Goal: Information Seeking & Learning: Learn about a topic

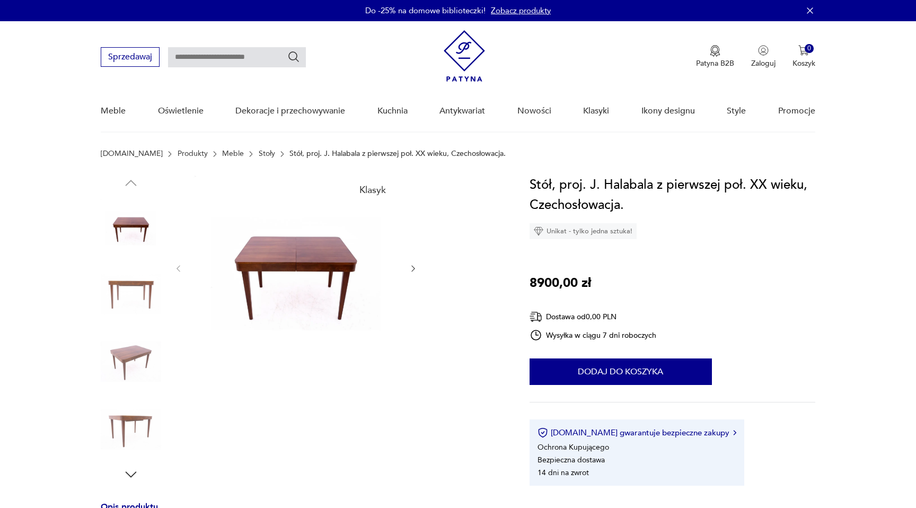
click at [301, 277] on img at bounding box center [295, 268] width 205 height 186
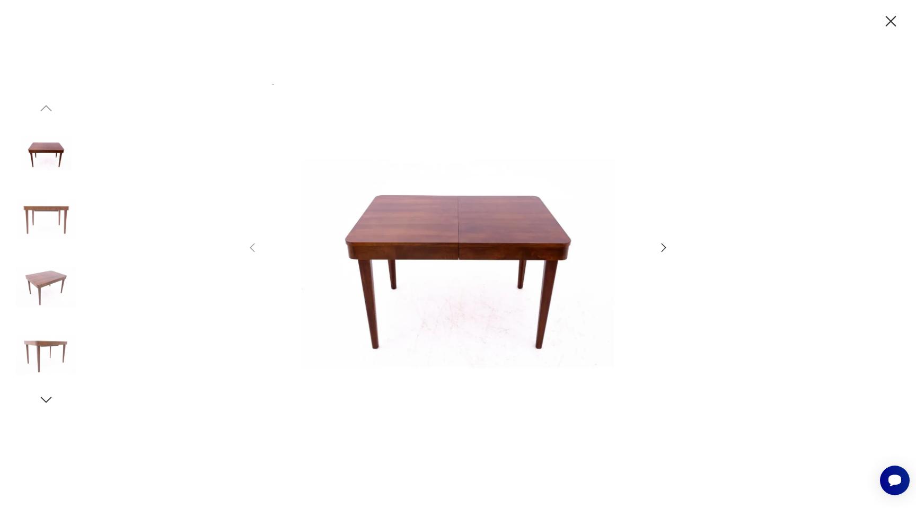
click at [673, 249] on div at bounding box center [458, 254] width 916 height 508
click at [663, 249] on icon "button" at bounding box center [663, 247] width 13 height 13
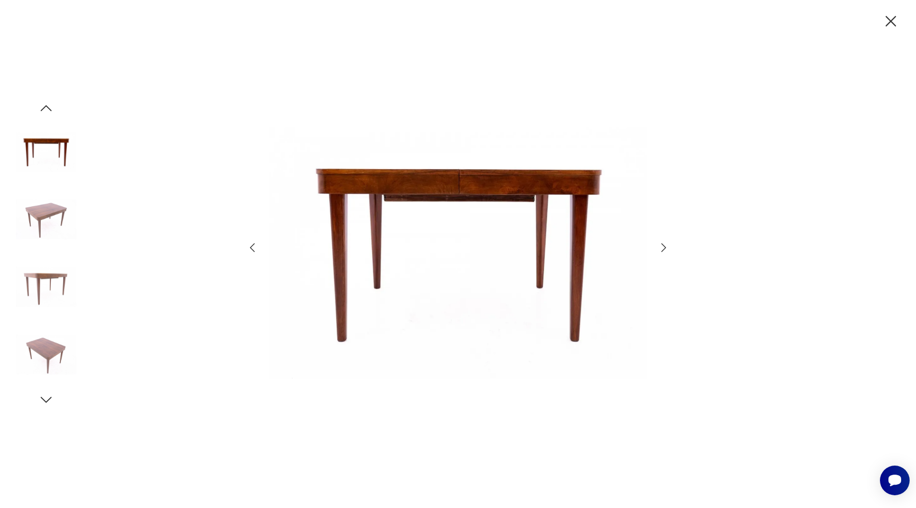
click at [663, 249] on icon "button" at bounding box center [663, 247] width 13 height 13
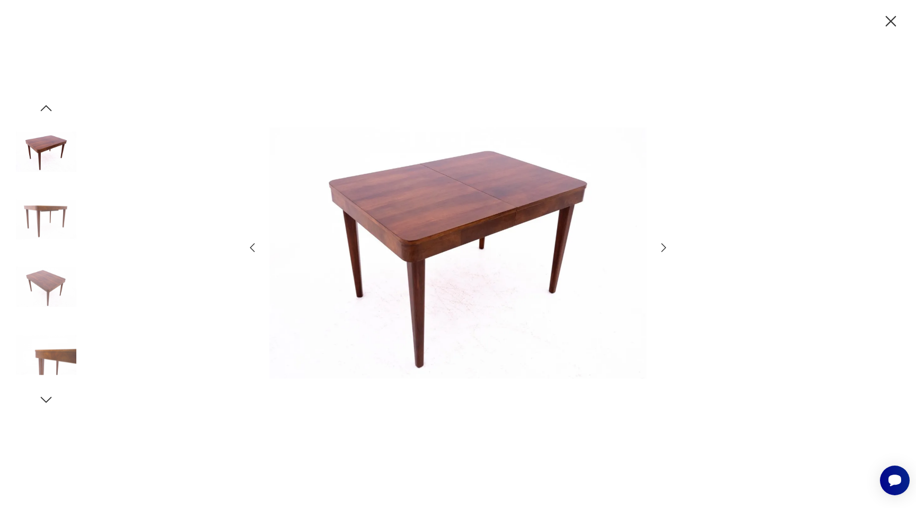
click at [663, 249] on icon "button" at bounding box center [663, 247] width 13 height 13
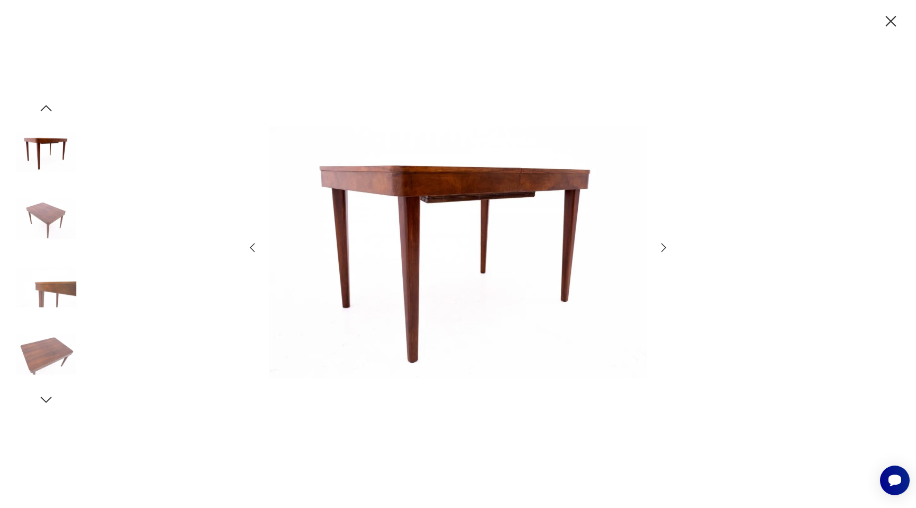
click at [663, 249] on icon "button" at bounding box center [663, 247] width 13 height 13
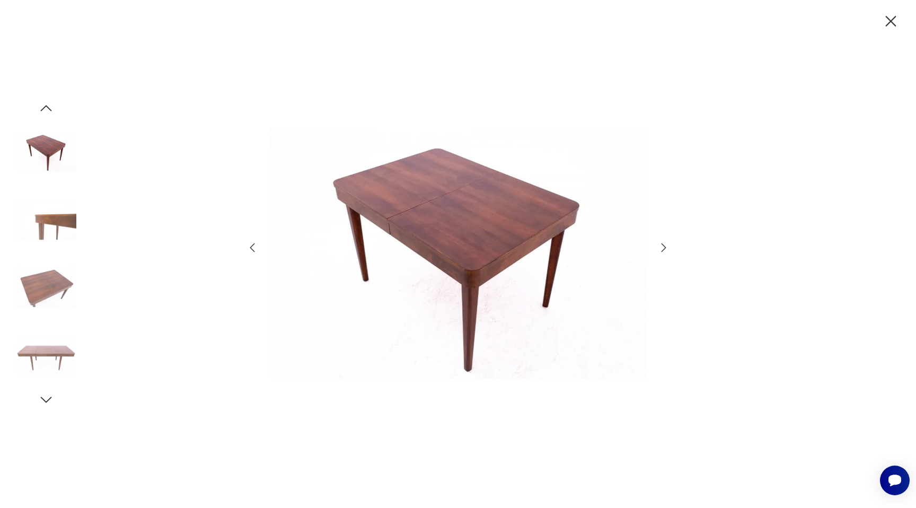
click at [663, 249] on icon "button" at bounding box center [663, 247] width 13 height 13
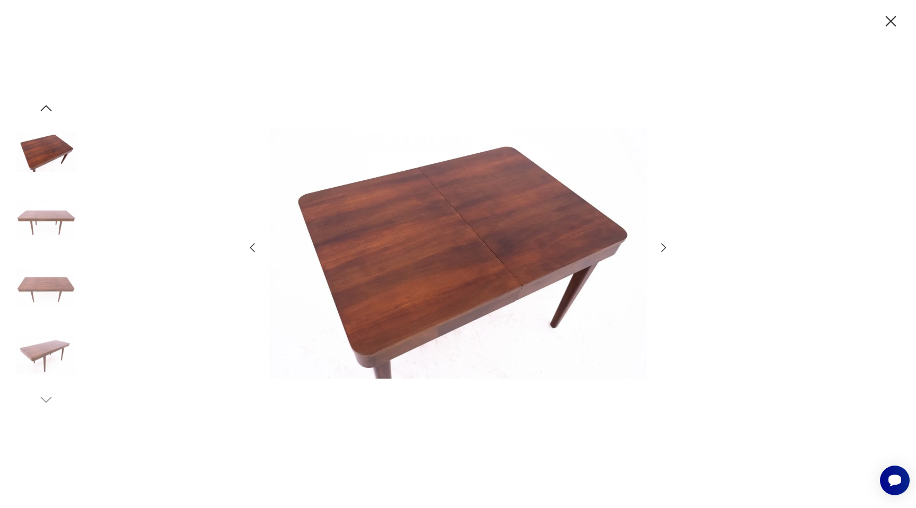
click at [663, 249] on icon "button" at bounding box center [663, 247] width 13 height 13
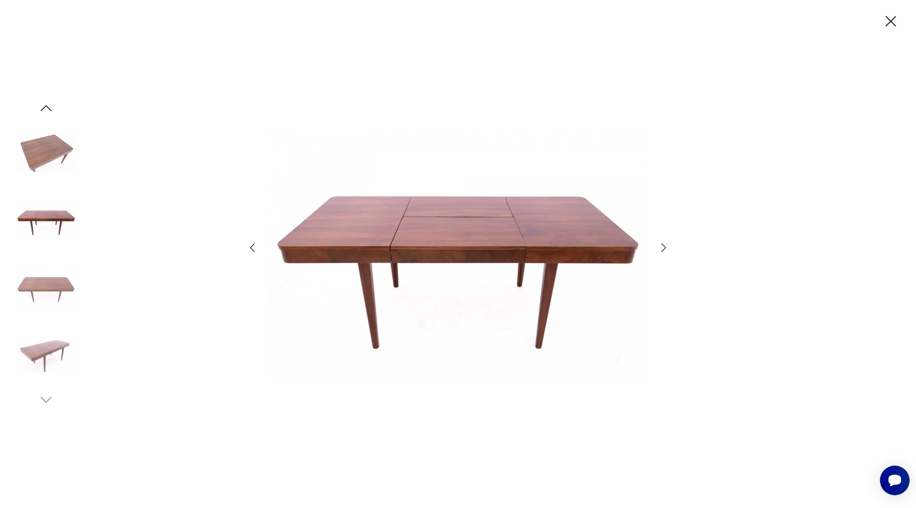
click at [663, 249] on icon "button" at bounding box center [663, 247] width 13 height 13
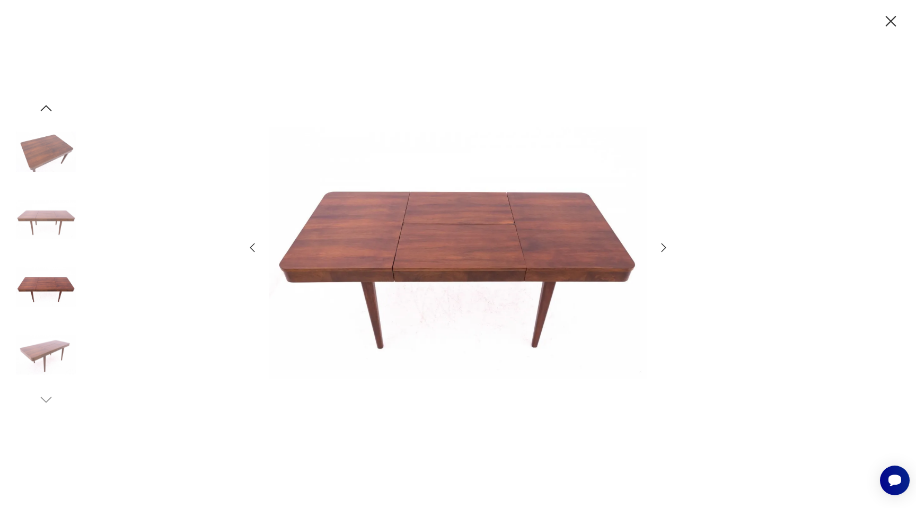
click at [663, 249] on icon "button" at bounding box center [663, 247] width 13 height 13
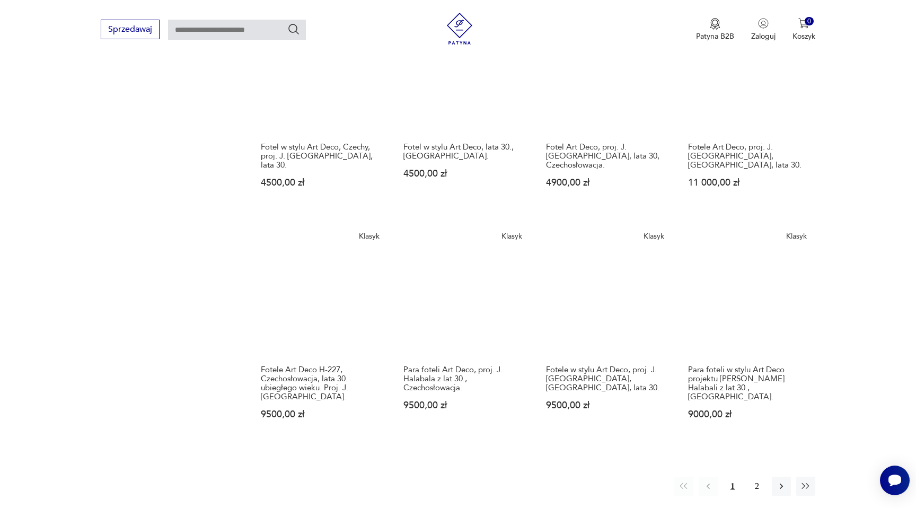
scroll to position [893, 0]
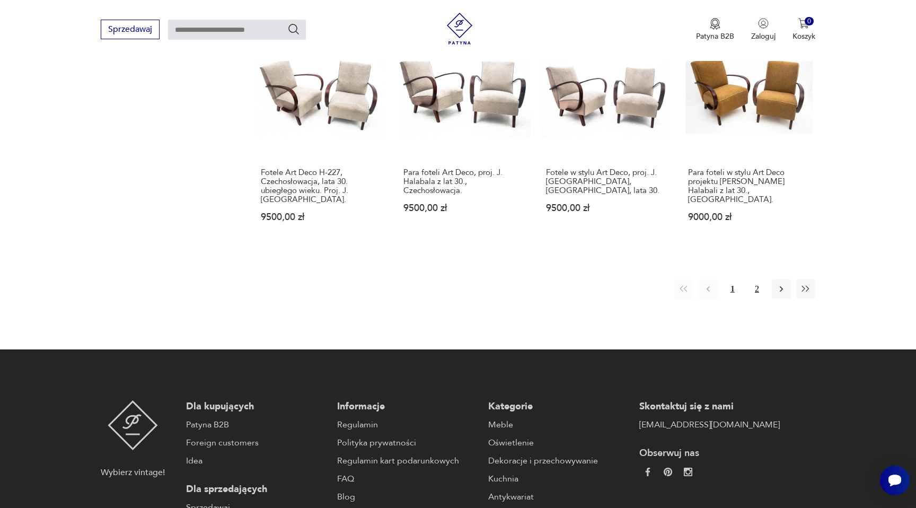
click at [764, 279] on button "2" at bounding box center [756, 288] width 19 height 19
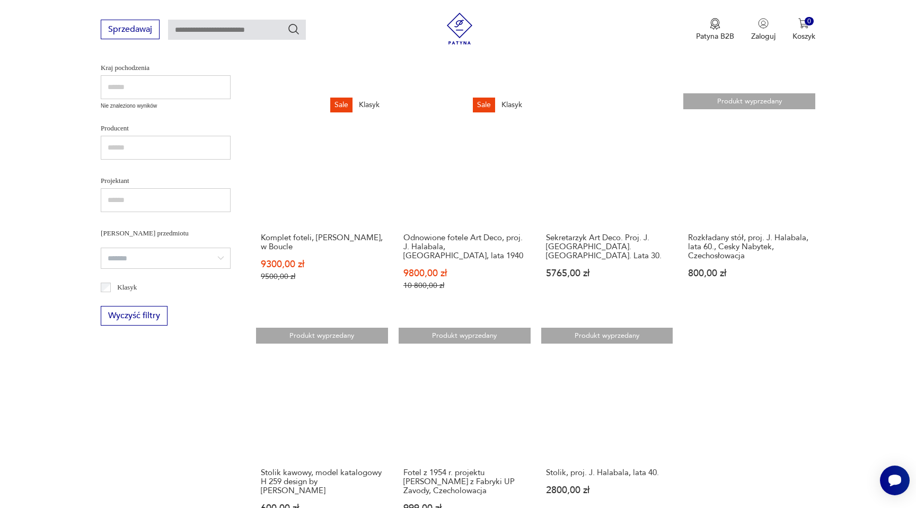
scroll to position [379, 0]
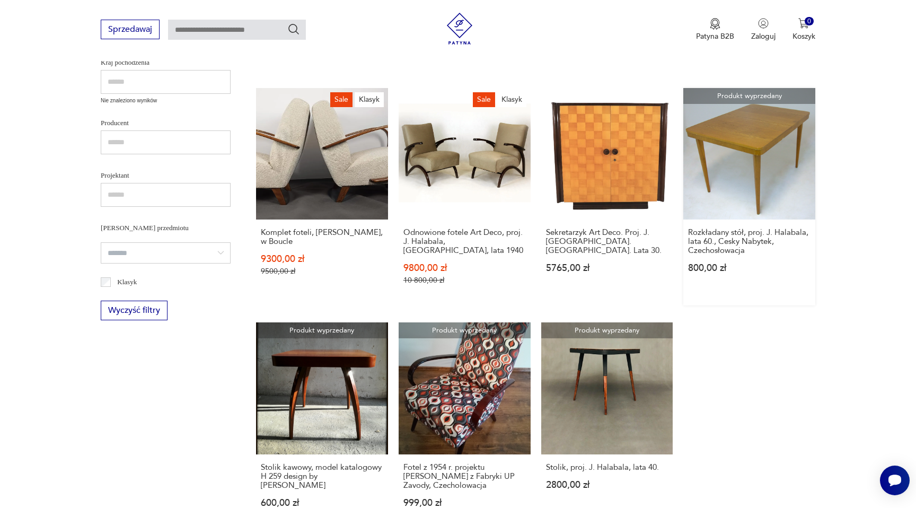
click at [748, 166] on link "Produkt wyprzedany Rozkładany stół, proj. J. Halabala, lata 60., Cesky Nabytek,…" at bounding box center [749, 197] width 132 height 218
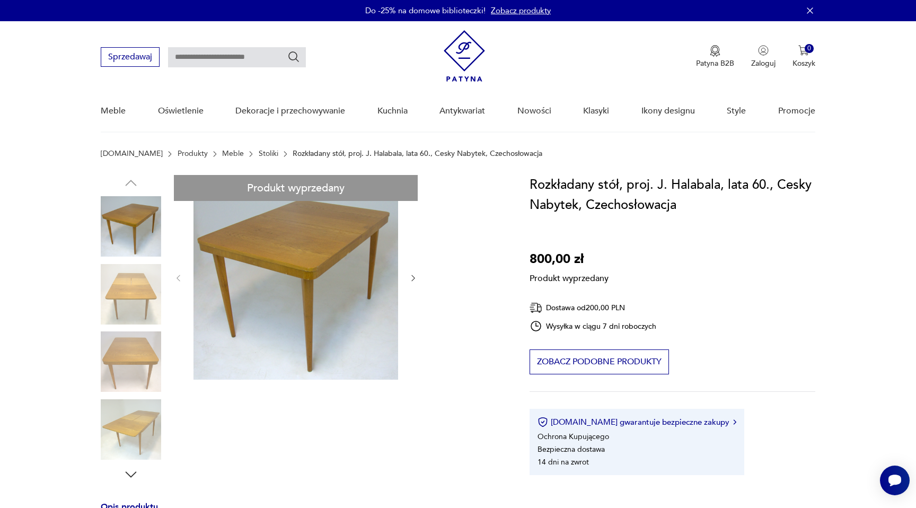
click at [348, 281] on div "Produkt wyprzedany Opis produktu Stół proj. Jindricha Halabala, wyprodukowany w…" at bounding box center [302, 495] width 403 height 641
click at [142, 295] on div "Produkt wyprzedany Opis produktu Stół proj. Jindricha Halabala, wyprodukowany w…" at bounding box center [302, 495] width 403 height 641
click at [145, 241] on div "Produkt wyprzedany Opis produktu Stół proj. Jindricha Halabala, wyprodukowany w…" at bounding box center [302, 495] width 403 height 641
click at [159, 345] on div "Produkt wyprzedany Opis produktu Stół proj. Jindricha Halabala, wyprodukowany w…" at bounding box center [302, 495] width 403 height 641
